Goal: Information Seeking & Learning: Check status

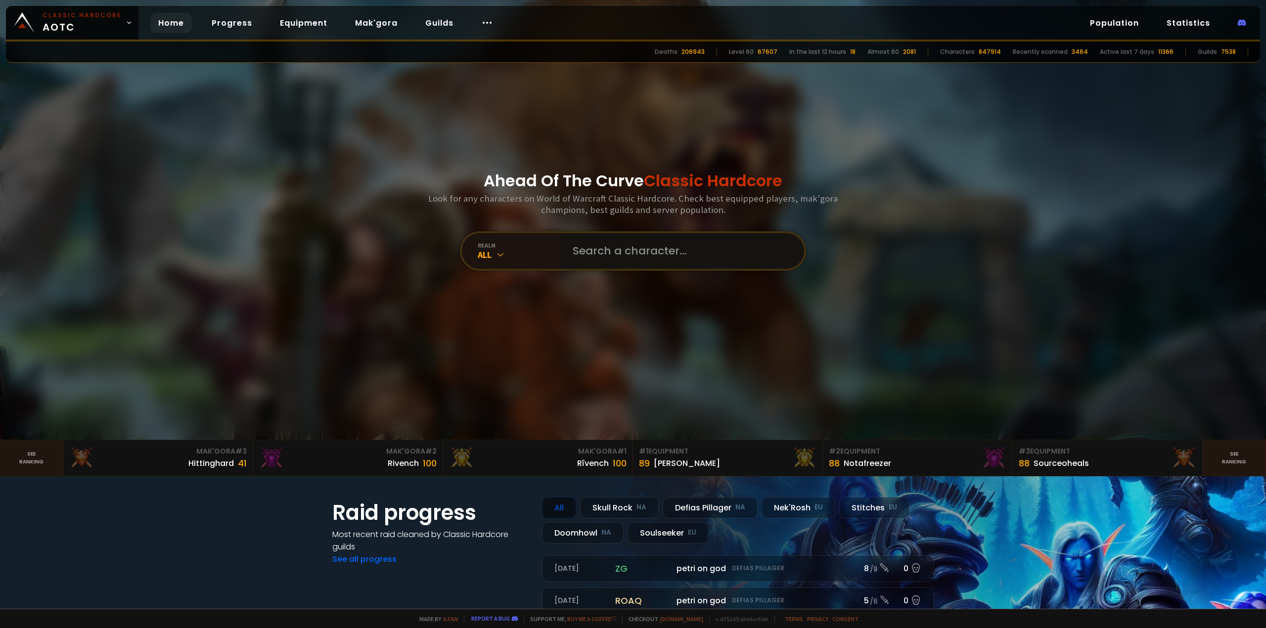
click at [662, 263] on input "text" at bounding box center [679, 251] width 225 height 36
type input "eruil"
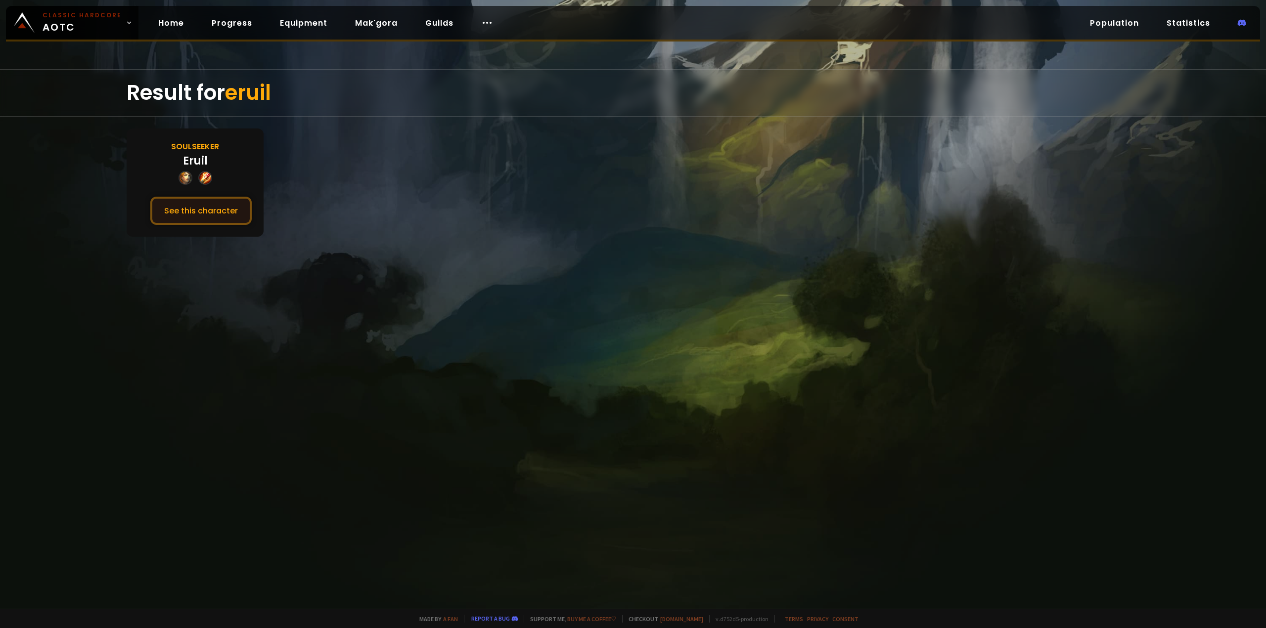
click at [202, 207] on button "See this character" at bounding box center [200, 211] width 101 height 28
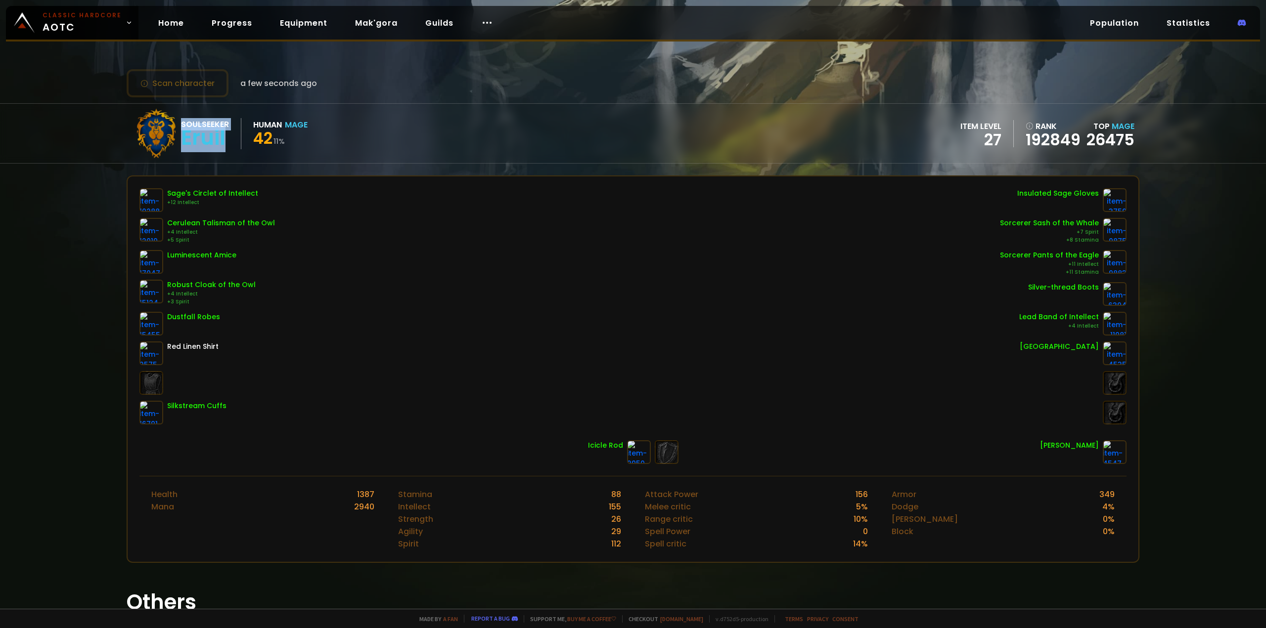
drag, startPoint x: 178, startPoint y: 140, endPoint x: 235, endPoint y: 145, distance: 57.0
click at [235, 145] on div "Soulseeker Eruil Human Mage 42 11 %" at bounding box center [220, 133] width 176 height 49
click at [235, 145] on div "Soulseeker Eruil" at bounding box center [211, 133] width 60 height 31
drag, startPoint x: 260, startPoint y: 143, endPoint x: 276, endPoint y: 142, distance: 16.4
click at [276, 142] on div "Soulseeker Eruil Human Mage 42 11 %" at bounding box center [220, 133] width 176 height 49
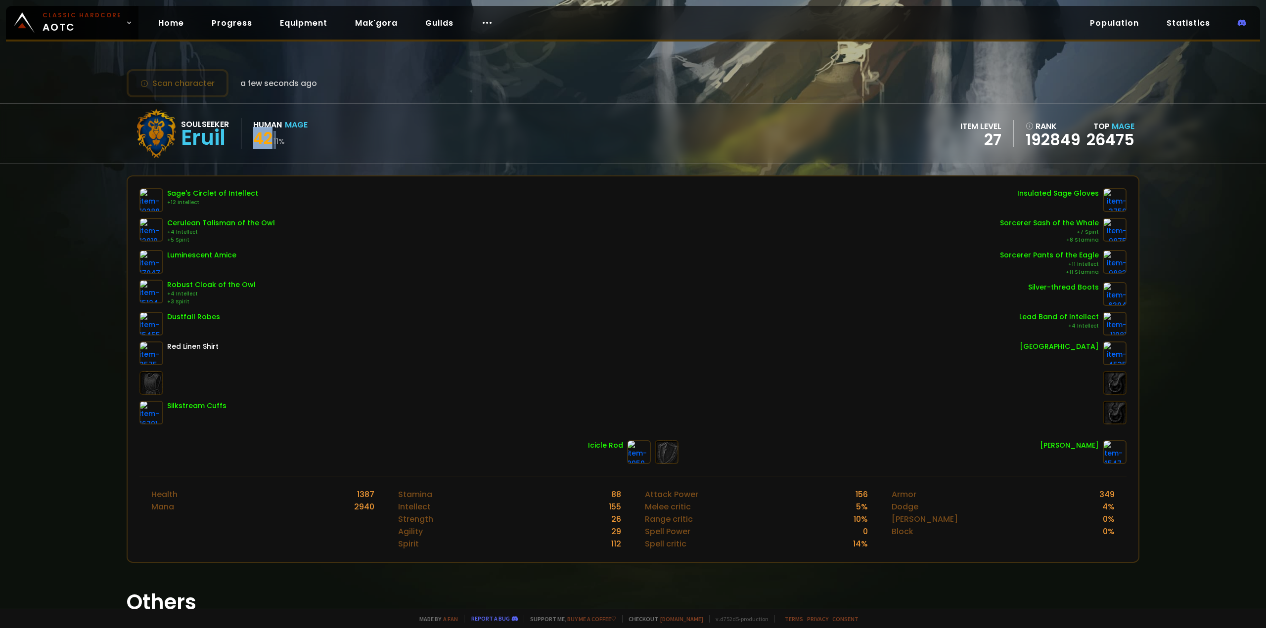
click at [276, 142] on small "11 %" at bounding box center [278, 141] width 11 height 10
drag, startPoint x: 285, startPoint y: 143, endPoint x: 258, endPoint y: 141, distance: 27.3
click at [258, 141] on div "42 11 %" at bounding box center [280, 140] width 54 height 18
click at [258, 141] on span "42" at bounding box center [262, 138] width 19 height 22
drag, startPoint x: 156, startPoint y: 144, endPoint x: 230, endPoint y: 141, distance: 74.2
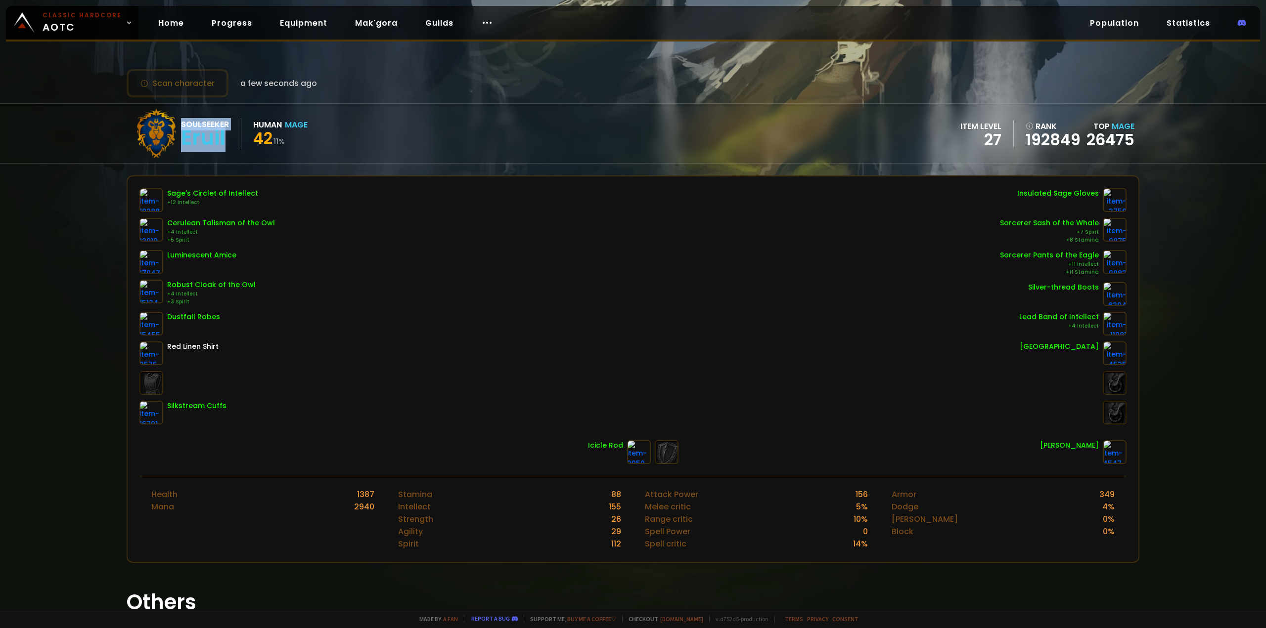
click at [230, 141] on div "Soulseeker Eruil Human Mage 42 11 %" at bounding box center [220, 133] width 176 height 49
click at [230, 141] on div "Soulseeker Eruil" at bounding box center [211, 133] width 60 height 31
